Goal: Information Seeking & Learning: Learn about a topic

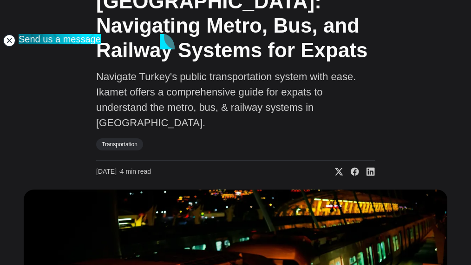
click at [7, 44] on jdiv at bounding box center [9, 40] width 13 height 13
click at [9, 39] on jdiv at bounding box center [9, 40] width 13 height 13
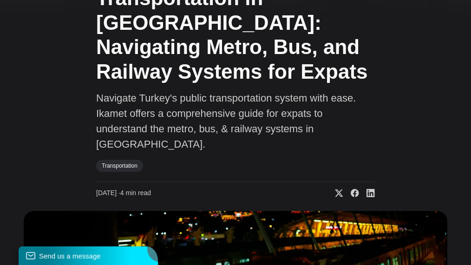
scroll to position [112, 0]
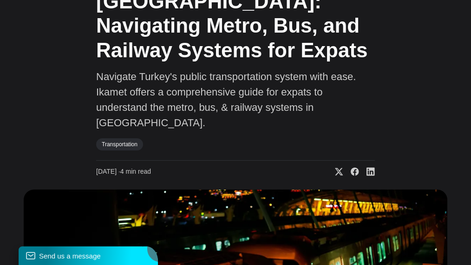
click at [375, 82] on div "A Guide to Public Transportation in [GEOGRAPHIC_DATA]: Navigating Metro, Bus, a…" at bounding box center [235, 56] width 279 height 239
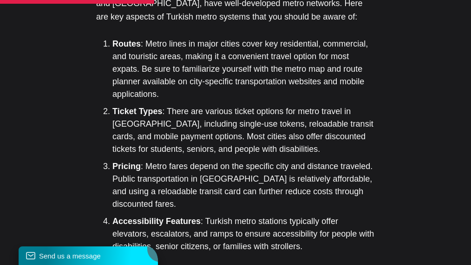
scroll to position [1190, 0]
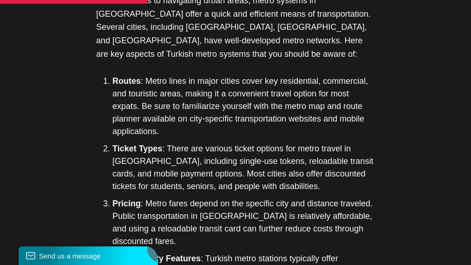
click at [96, 61] on p "When it comes to navigating urban areas, metro systems in [GEOGRAPHIC_DATA] off…" at bounding box center [235, 27] width 279 height 67
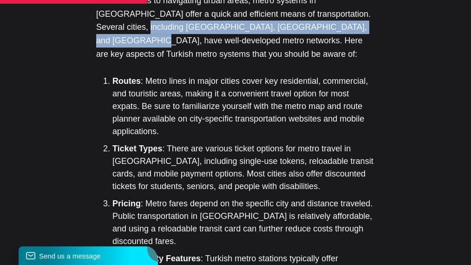
drag, startPoint x: 91, startPoint y: 98, endPoint x: 89, endPoint y: 112, distance: 15.0
click at [96, 61] on p "When it comes to navigating urban areas, metro systems in [GEOGRAPHIC_DATA] off…" at bounding box center [235, 27] width 279 height 67
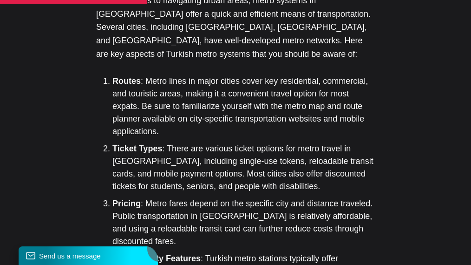
drag, startPoint x: 89, startPoint y: 112, endPoint x: 96, endPoint y: 122, distance: 11.7
click at [96, 61] on p "When it comes to navigating urban areas, metro systems in [GEOGRAPHIC_DATA] off…" at bounding box center [235, 27] width 279 height 67
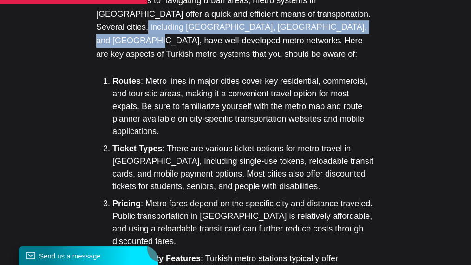
drag, startPoint x: 90, startPoint y: 97, endPoint x: 86, endPoint y: 111, distance: 14.8
click at [96, 61] on p "When it comes to navigating urban areas, metro systems in [GEOGRAPHIC_DATA] off…" at bounding box center [235, 27] width 279 height 67
copy p "[GEOGRAPHIC_DATA], [GEOGRAPHIC_DATA], and [GEOGRAPHIC_DATA], have well-develope…"
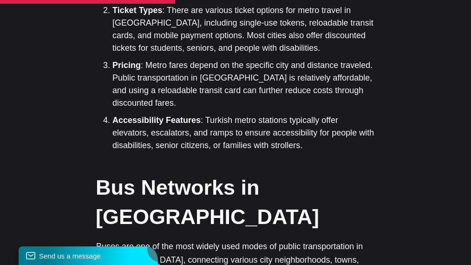
scroll to position [1339, 0]
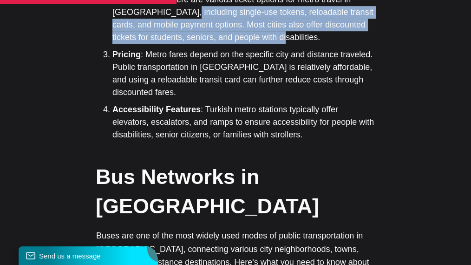
drag, startPoint x: 122, startPoint y: 95, endPoint x: 164, endPoint y: 133, distance: 56.9
click at [164, 44] on li "Ticket Types : There are various ticket options for metro travel in [GEOGRAPHIC…" at bounding box center [243, 18] width 263 height 50
copy li "single-use tokens, reloadable transit cards, and mobile payment options. Most c…"
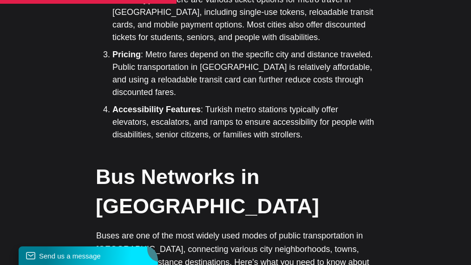
click at [164, 99] on li "Pricing : Metro fares depend on the specific city and distance traveled. Public…" at bounding box center [243, 73] width 263 height 50
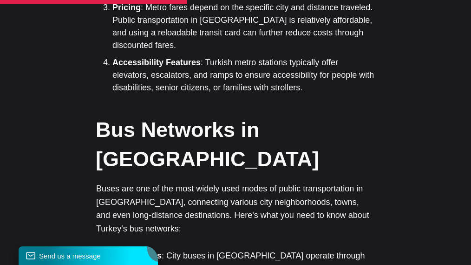
scroll to position [1413, 0]
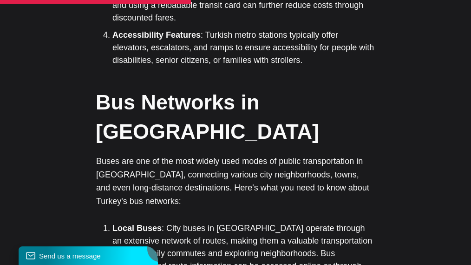
drag, startPoint x: 124, startPoint y: 80, endPoint x: 72, endPoint y: 99, distance: 55.7
copy li "depend on the specific city and distance traveled"
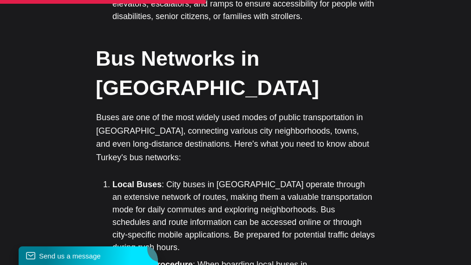
scroll to position [1488, 0]
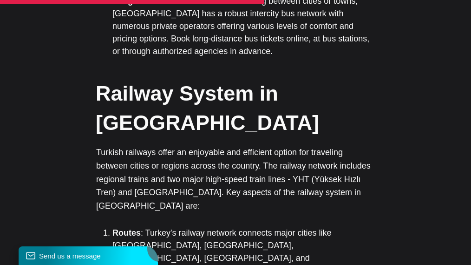
scroll to position [1785, 0]
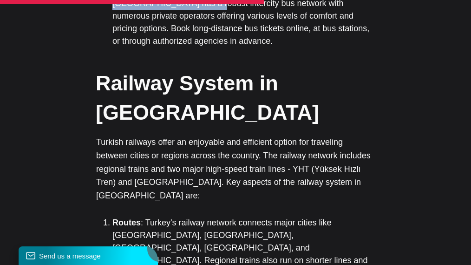
drag, startPoint x: 155, startPoint y: 104, endPoint x: 171, endPoint y: 121, distance: 23.7
click at [171, 47] on li "Long-Distance Bus Travel : For traveling between cities or towns, [GEOGRAPHIC_D…" at bounding box center [243, 16] width 263 height 63
click at [170, 47] on li "Long-Distance Bus Travel : For traveling between cities or towns, [GEOGRAPHIC_D…" at bounding box center [243, 16] width 263 height 63
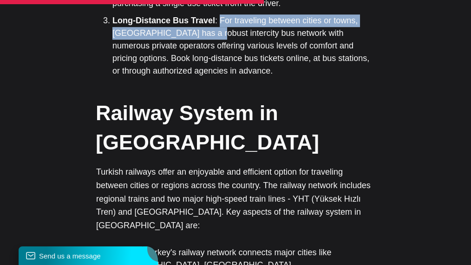
scroll to position [1711, 0]
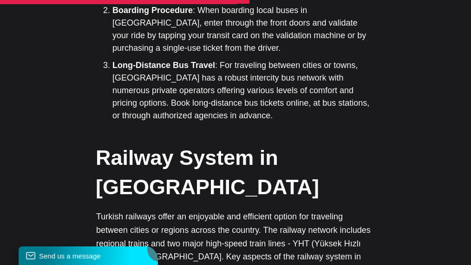
click at [124, 54] on li "Boarding Procedure : When boarding local buses in [GEOGRAPHIC_DATA], enter thro…" at bounding box center [243, 29] width 263 height 50
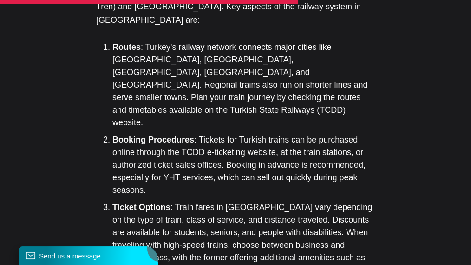
scroll to position [1971, 0]
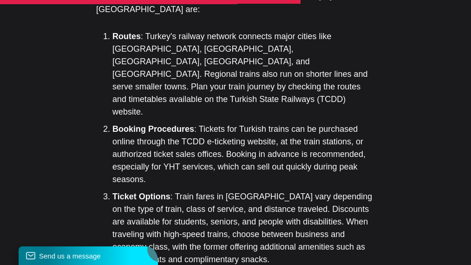
drag, startPoint x: 53, startPoint y: 91, endPoint x: 209, endPoint y: 91, distance: 155.7
copy p "YHT (Yüksek Hızlı Tren) and Başkentray"
click at [217, 118] on li "Routes : Turkey's railway network connects major cities like [GEOGRAPHIC_DATA],…" at bounding box center [243, 74] width 263 height 88
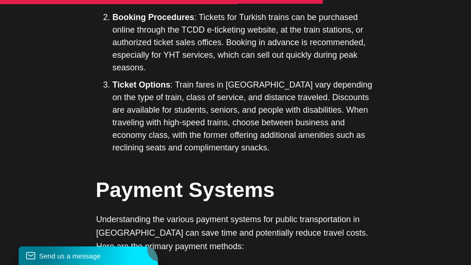
scroll to position [2120, 0]
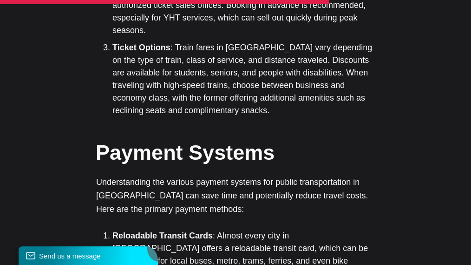
click at [117, 37] on li "Booking Procedures : Tickets for Turkish trains can be purchased online through…" at bounding box center [243, 5] width 263 height 63
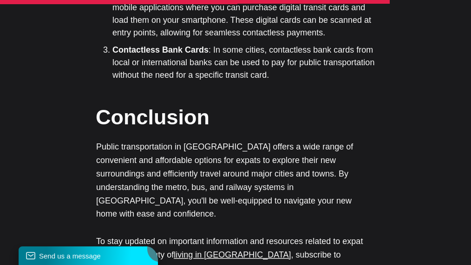
scroll to position [2417, 0]
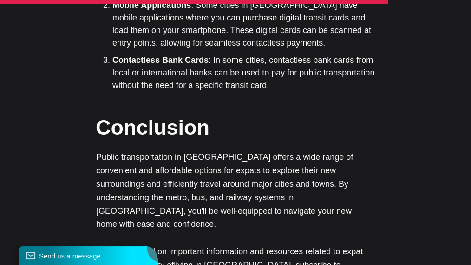
drag, startPoint x: 42, startPoint y: 54, endPoint x: 106, endPoint y: 68, distance: 65.3
drag, startPoint x: 106, startPoint y: 68, endPoint x: 92, endPoint y: 69, distance: 14.0
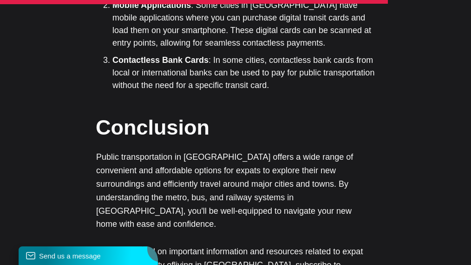
drag, startPoint x: 159, startPoint y: 79, endPoint x: 153, endPoint y: 81, distance: 5.6
drag, startPoint x: 40, startPoint y: 67, endPoint x: 136, endPoint y: 111, distance: 105.9
copy li "reloadable transit card, which can be used to pay for local buses, metro, trams…"
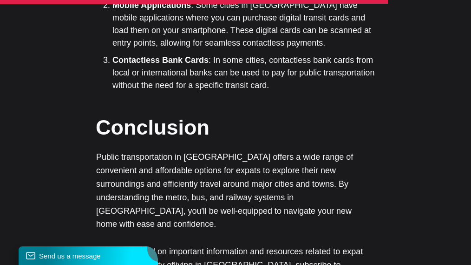
click at [147, 49] on li "Mobile Applications : Some cities in [GEOGRAPHIC_DATA] have mobile applications…" at bounding box center [243, 24] width 263 height 50
click at [112, 49] on li "Mobile Applications : Some cities in [GEOGRAPHIC_DATA] have mobile applications…" at bounding box center [243, 24] width 263 height 50
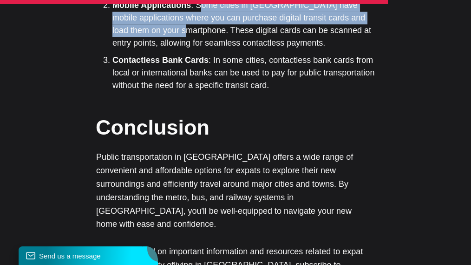
drag, startPoint x: 136, startPoint y: 127, endPoint x: 171, endPoint y: 151, distance: 42.2
click at [171, 49] on li "Mobile Applications : Some cities in [GEOGRAPHIC_DATA] have mobile applications…" at bounding box center [243, 24] width 263 height 50
copy li "ome cities in [GEOGRAPHIC_DATA] have mobile applications where you can purchase…"
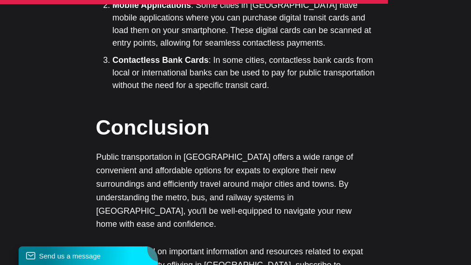
click at [153, 92] on li "Contactless Bank Cards : In some cities, contactless bank cards from local or i…" at bounding box center [243, 73] width 263 height 38
click at [163, 92] on ol "Reloadable Transit Cards : Almost every city in [GEOGRAPHIC_DATA] offers a relo…" at bounding box center [239, 12] width 272 height 160
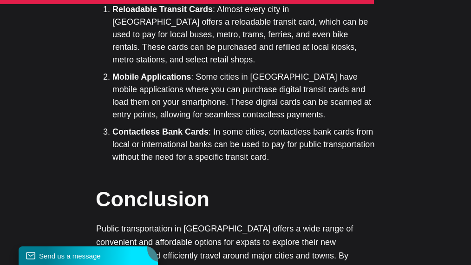
scroll to position [2343, 0]
